Goal: Information Seeking & Learning: Find specific page/section

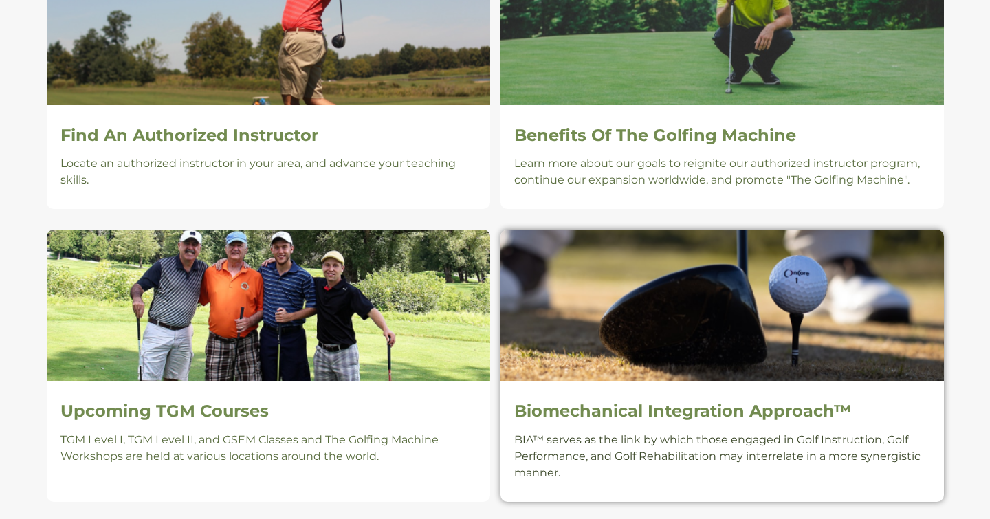
scroll to position [985, 0]
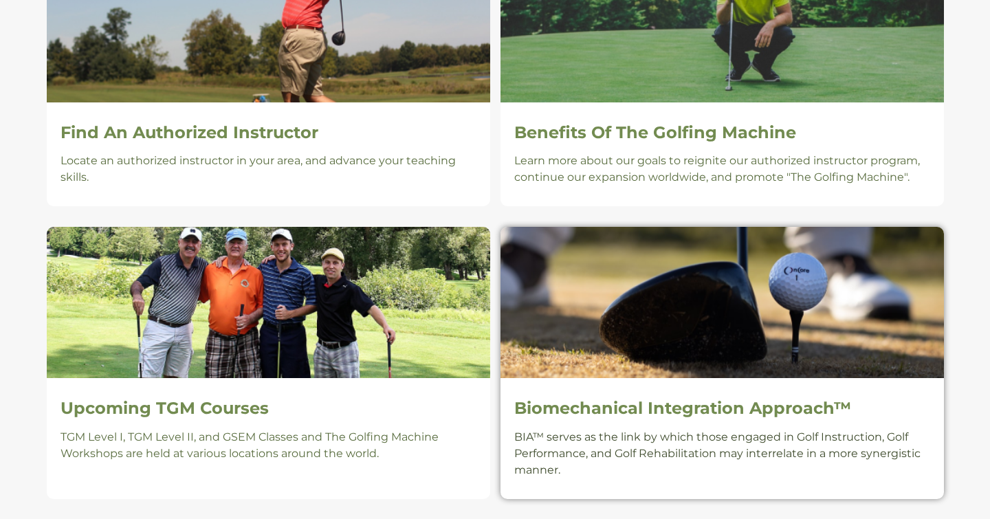
click at [639, 405] on h2 "Biomechanical Integration Approach™" at bounding box center [722, 409] width 416 height 20
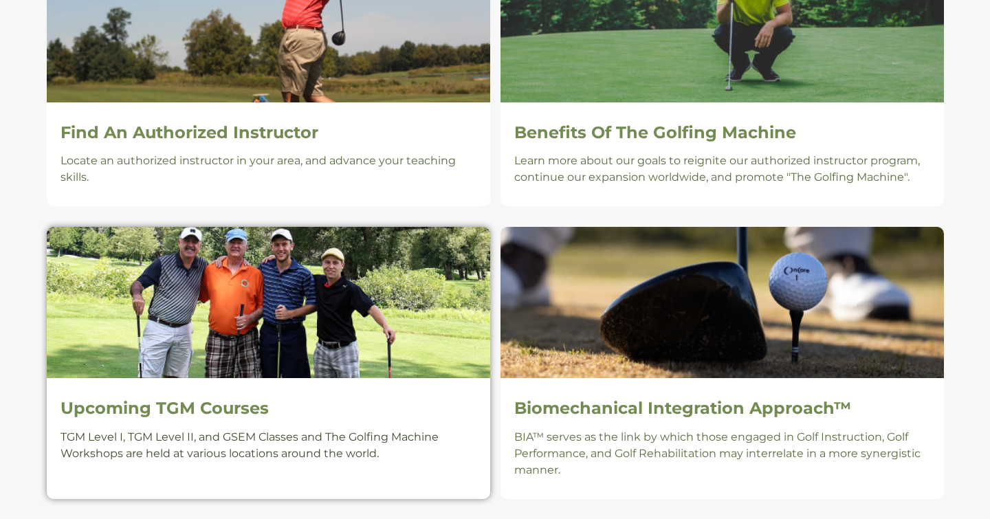
click at [205, 325] on img at bounding box center [268, 302] width 443 height 151
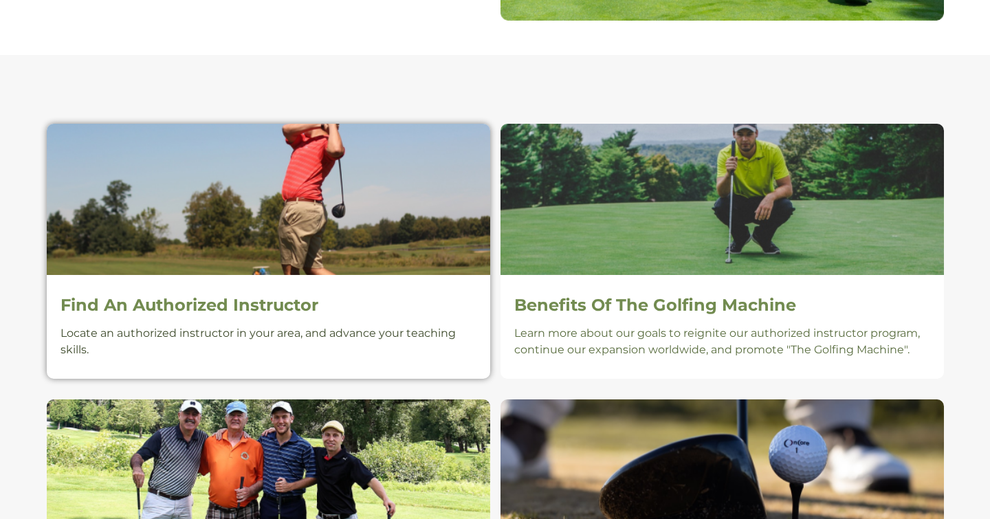
scroll to position [811, 0]
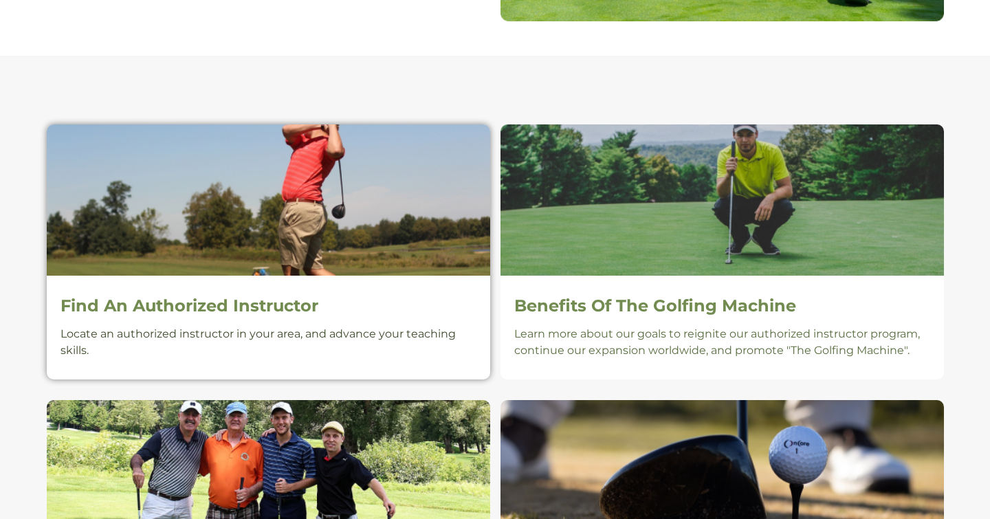
click at [297, 184] on img at bounding box center [268, 199] width 443 height 151
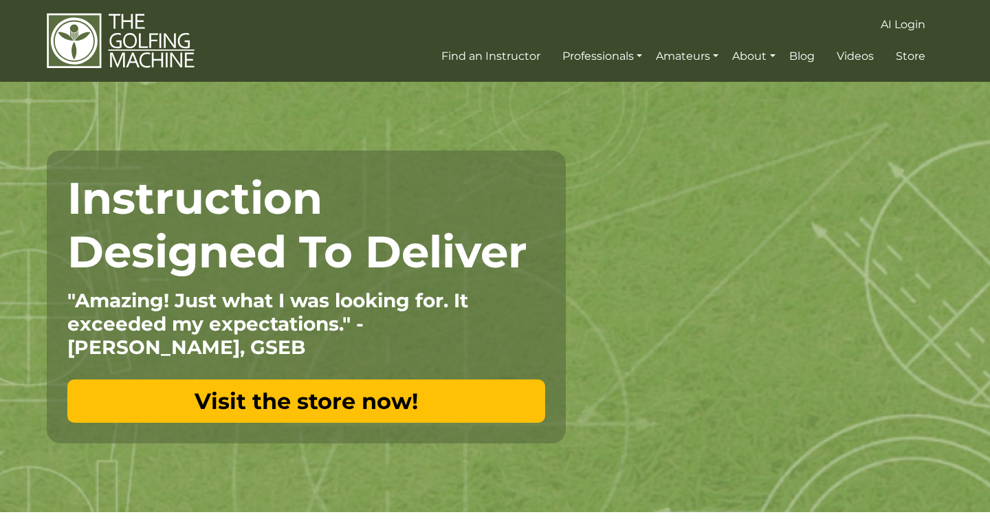
scroll to position [0, 0]
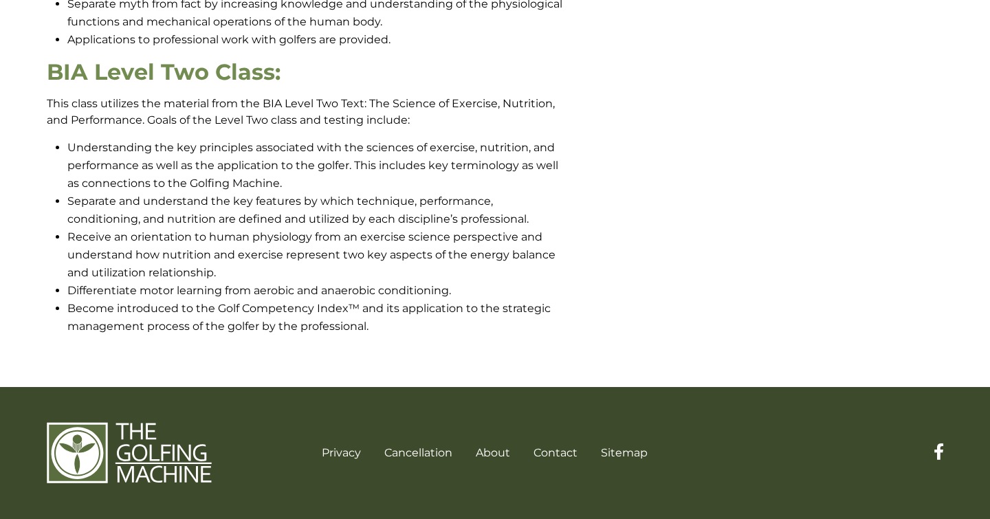
scroll to position [1084, 0]
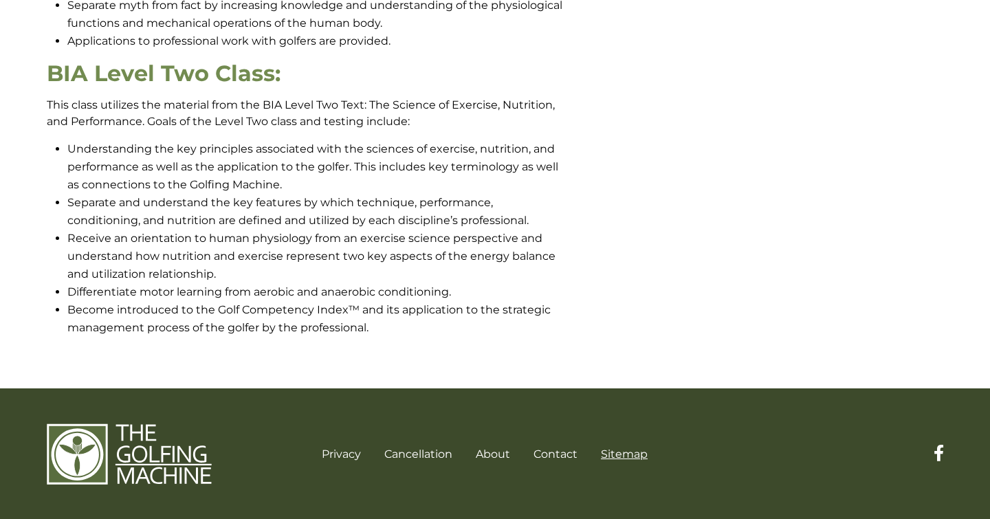
click at [622, 452] on link "Sitemap" at bounding box center [624, 454] width 47 height 13
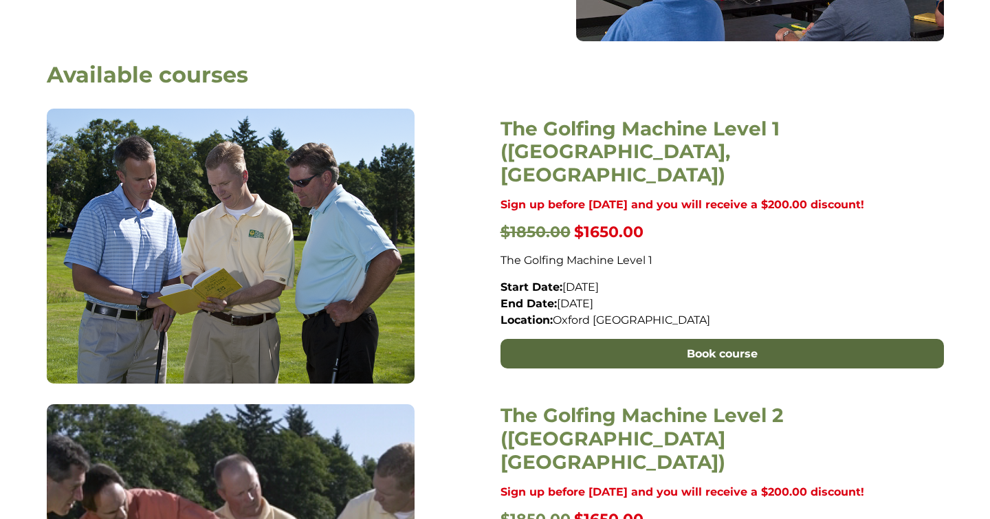
scroll to position [538, 0]
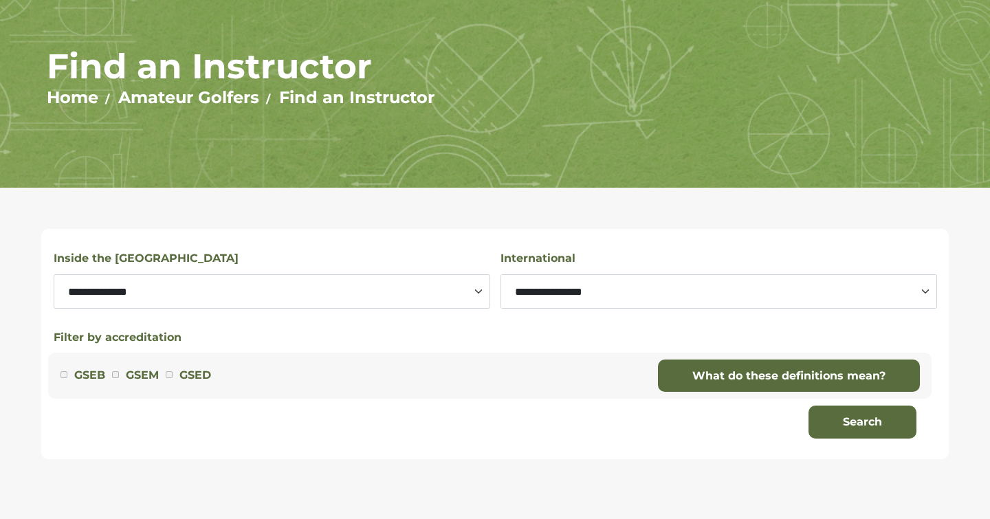
scroll to position [127, 0]
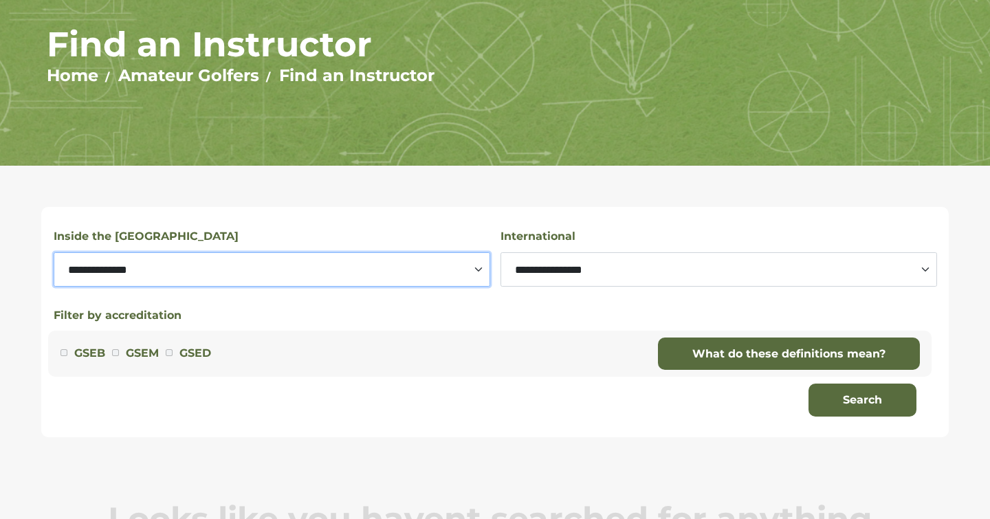
select select "*********"
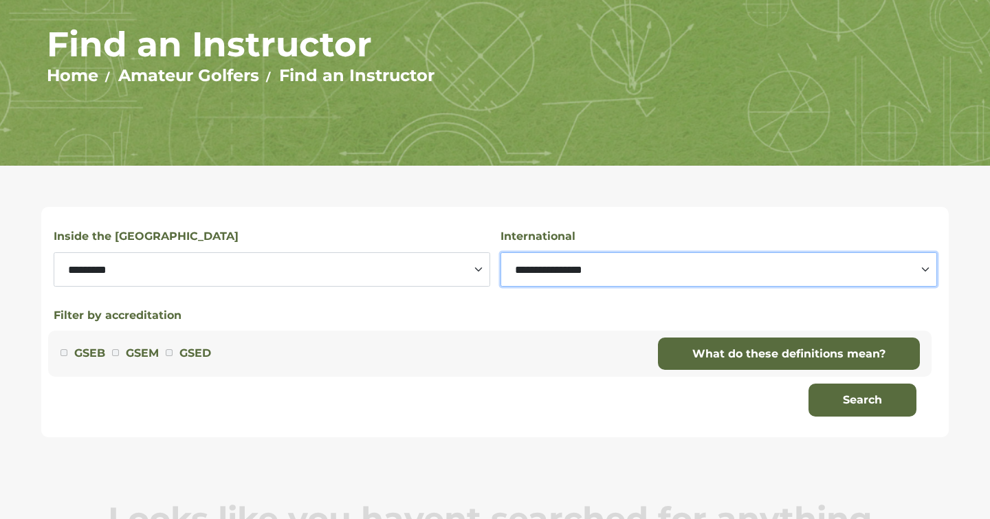
select select "***"
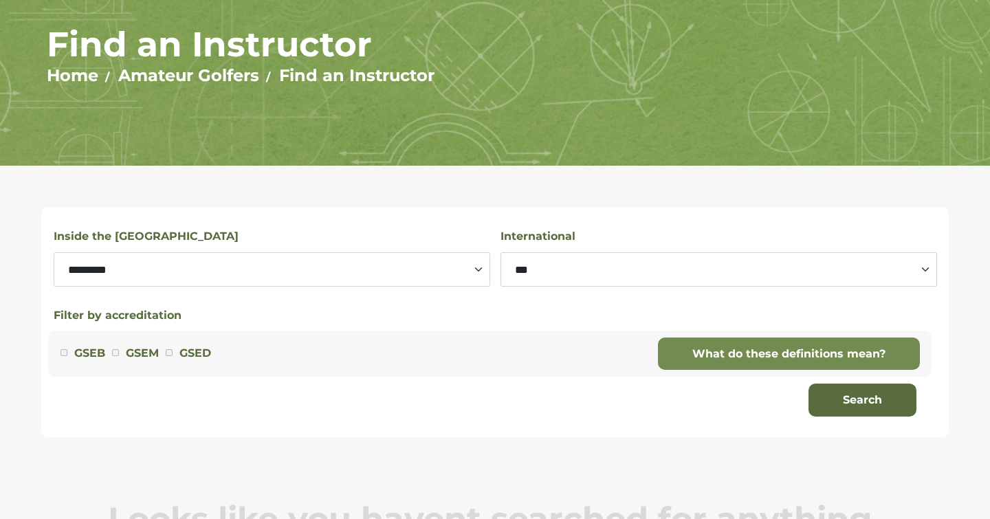
click at [759, 350] on link "What do these definitions mean?" at bounding box center [789, 354] width 262 height 33
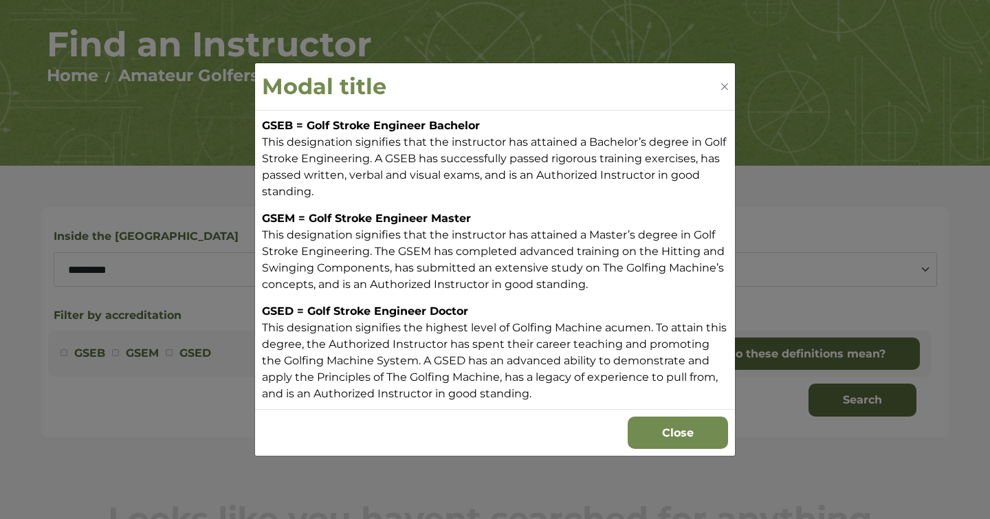
click at [655, 433] on button "Close" at bounding box center [678, 433] width 100 height 33
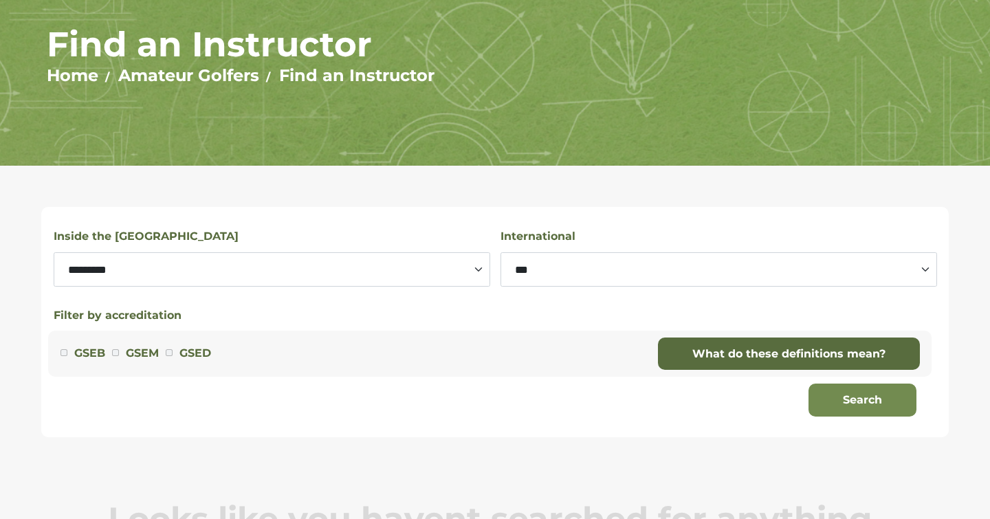
click at [865, 393] on button "Search" at bounding box center [863, 400] width 108 height 33
